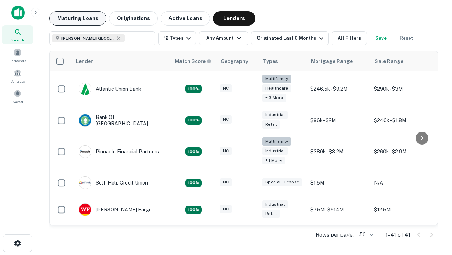
click at [78, 18] on button "Maturing Loans" at bounding box center [77, 18] width 57 height 14
